Goal: Task Accomplishment & Management: Manage account settings

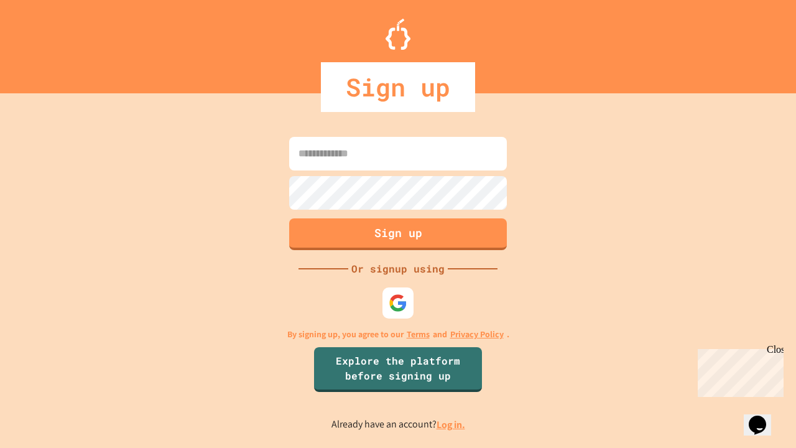
click at [451, 424] on link "Log in." at bounding box center [450, 424] width 29 height 13
